Goal: Task Accomplishment & Management: Manage account settings

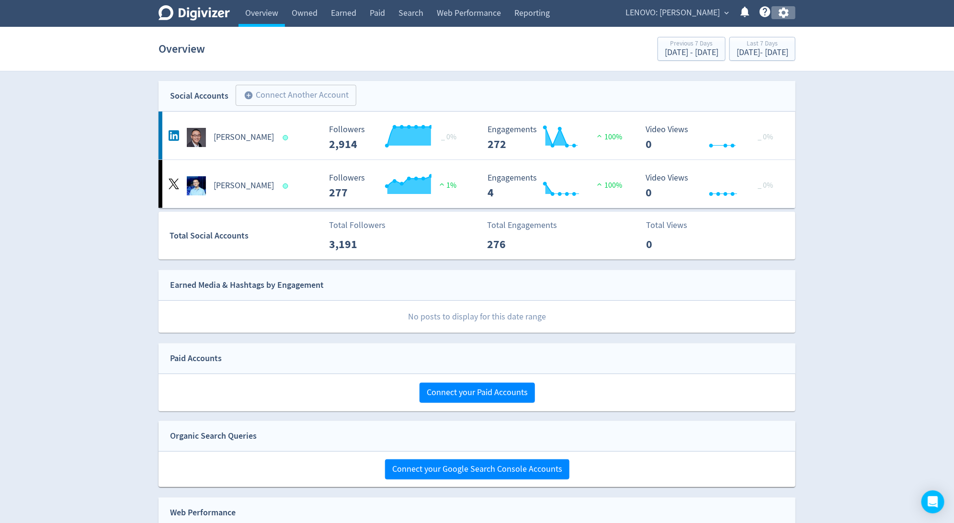
click at [788, 11] on icon "button" at bounding box center [784, 13] width 10 height 11
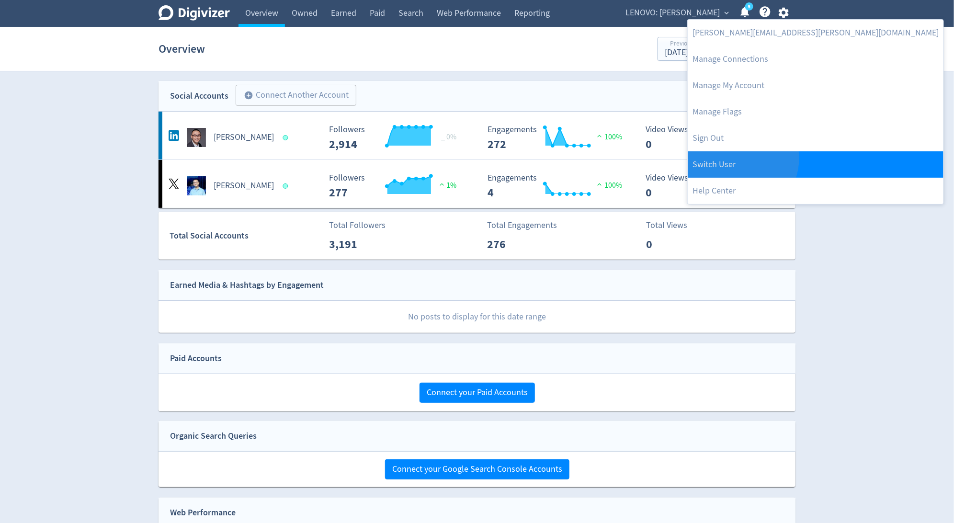
click at [740, 159] on link "Switch User" at bounding box center [816, 164] width 256 height 26
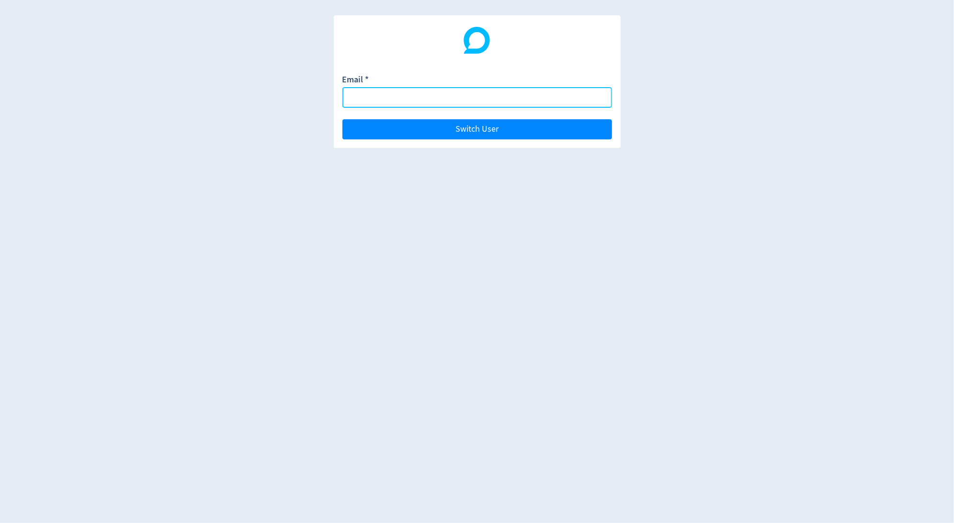
click at [598, 100] on body "Email * Switch User" at bounding box center [477, 261] width 954 height 523
paste input "[PERSON_NAME][EMAIL_ADDRESS][PERSON_NAME][DOMAIN_NAME]"
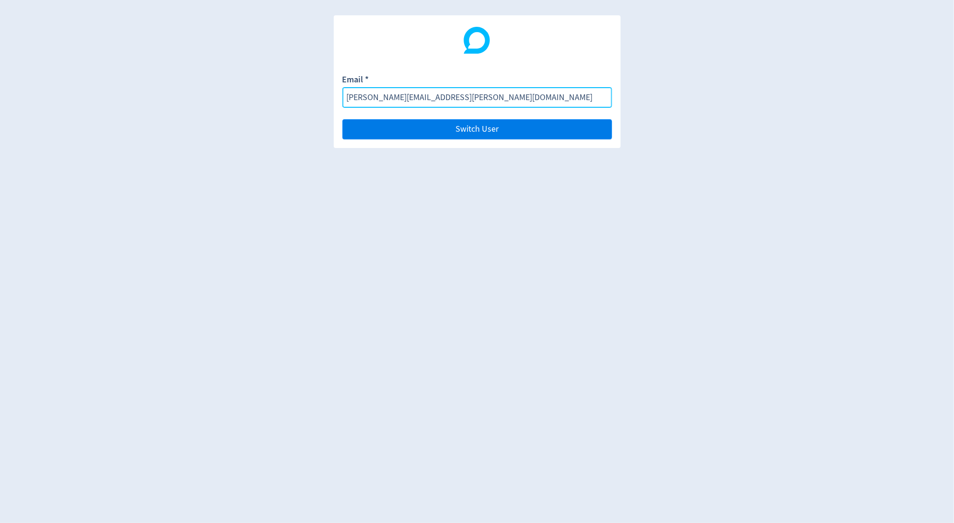
type input "[PERSON_NAME][EMAIL_ADDRESS][PERSON_NAME][DOMAIN_NAME]"
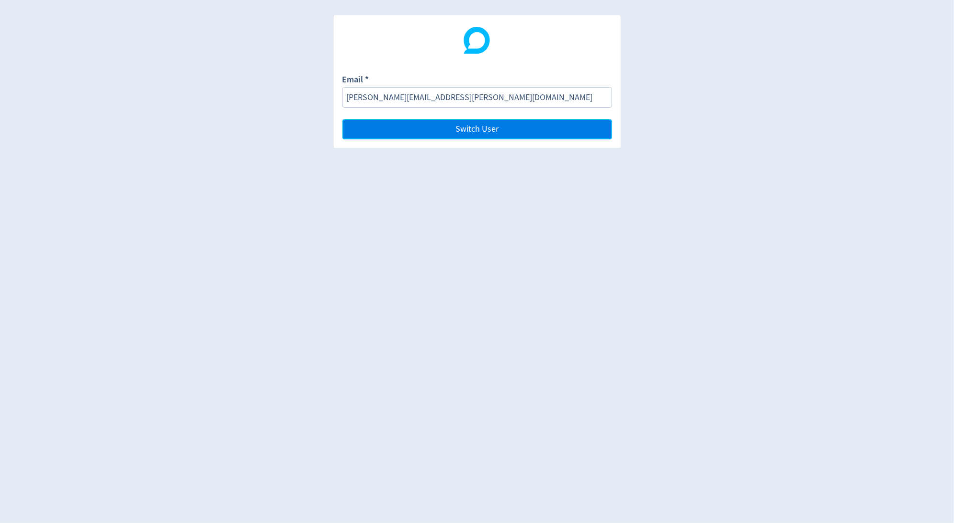
click at [592, 131] on button "Switch User" at bounding box center [478, 129] width 270 height 20
